Goal: Navigation & Orientation: Find specific page/section

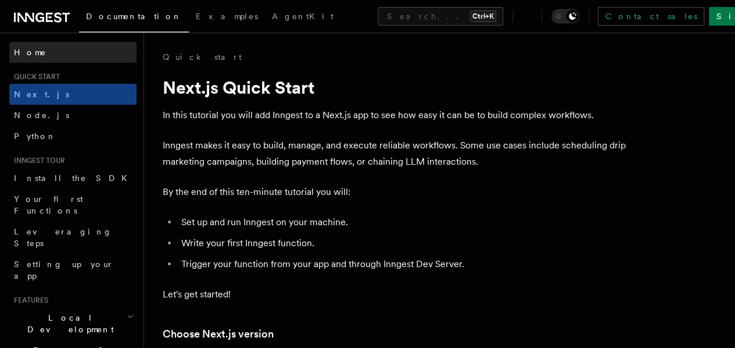
click at [24, 51] on span "Home" at bounding box center [30, 53] width 33 height 12
